Goal: Complete application form

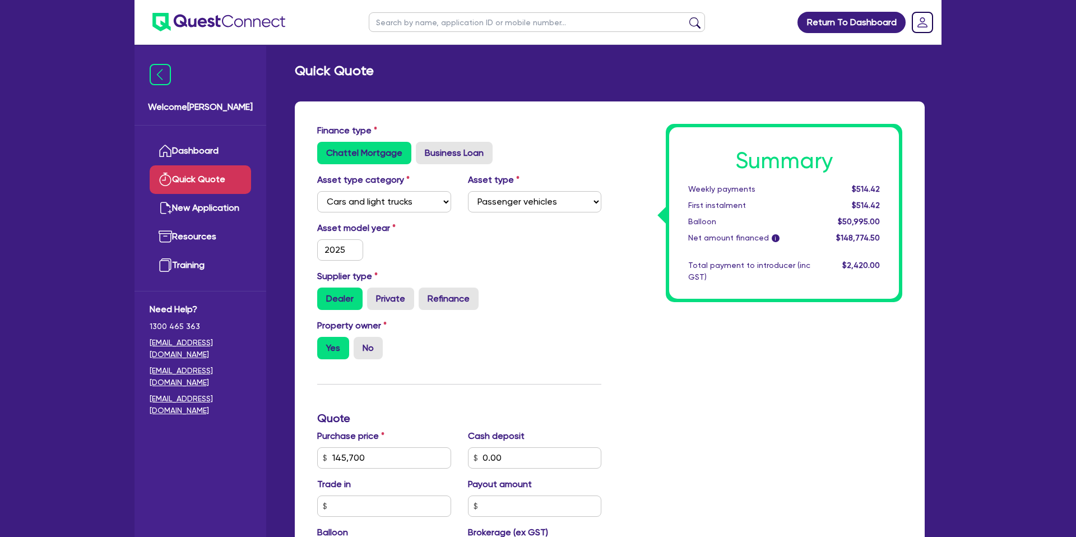
select select "CARS_AND_LIGHT_TRUCKS"
select select "PASSENGER_VEHICLES"
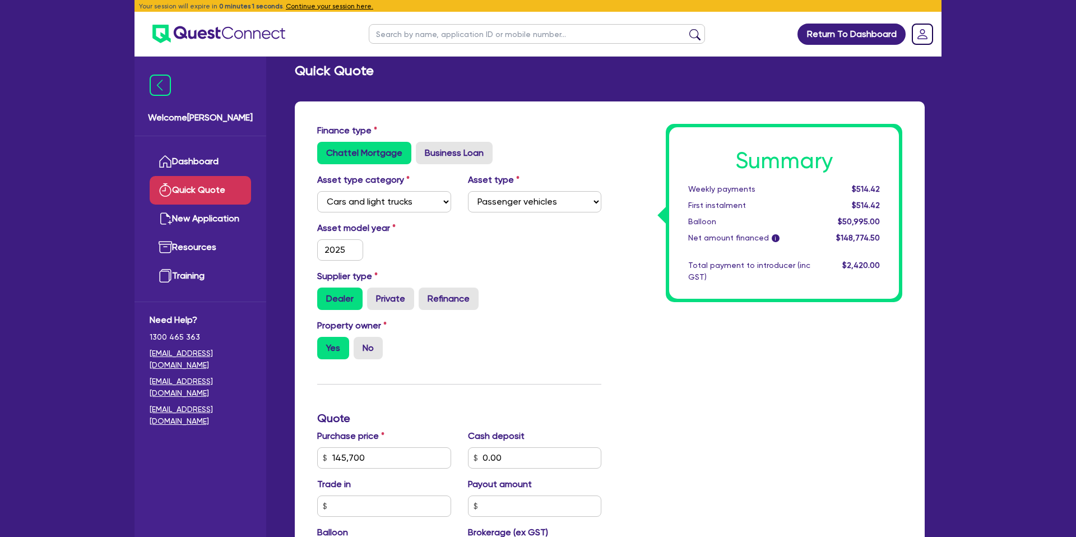
select select
radio input "false"
radio input "true"
